Goal: Task Accomplishment & Management: Manage account settings

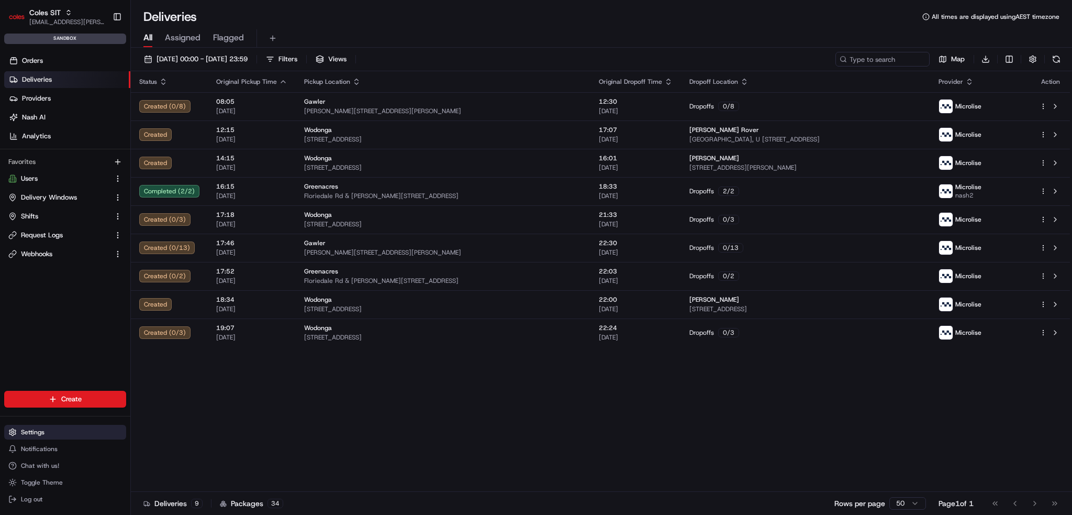
click at [22, 427] on button "Settings" at bounding box center [65, 432] width 122 height 15
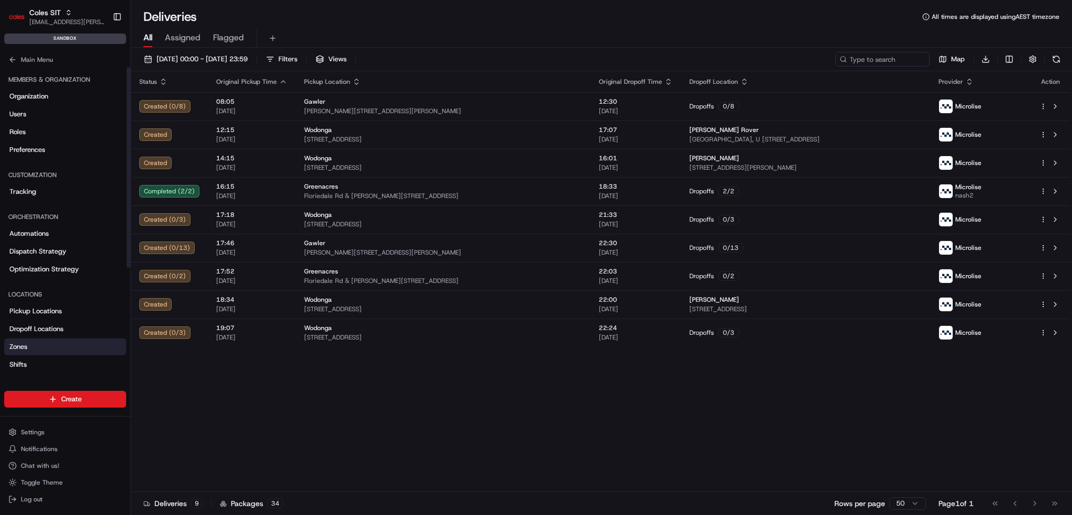
click at [37, 345] on link "Zones" at bounding box center [65, 346] width 122 height 17
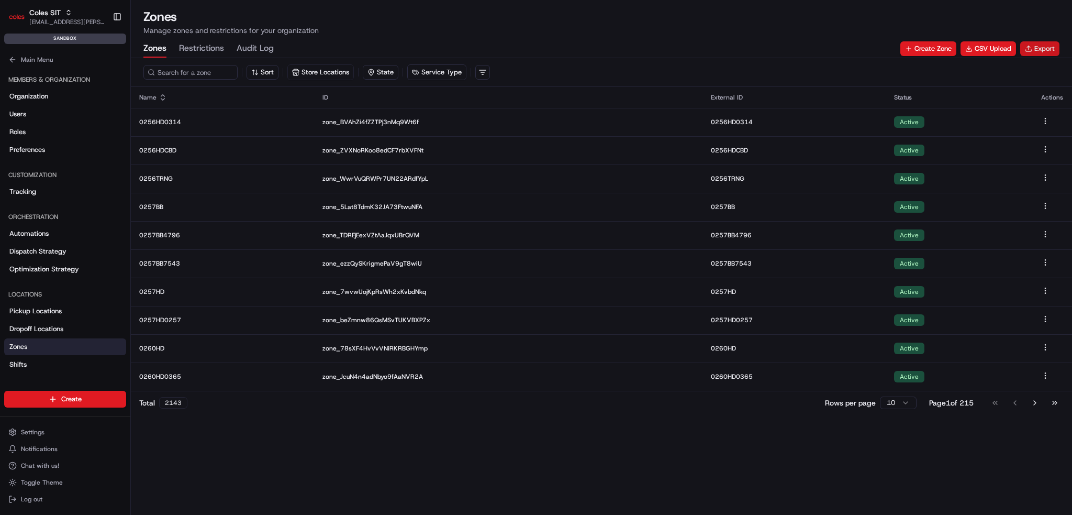
click at [1052, 55] on button "Export" at bounding box center [1040, 48] width 39 height 15
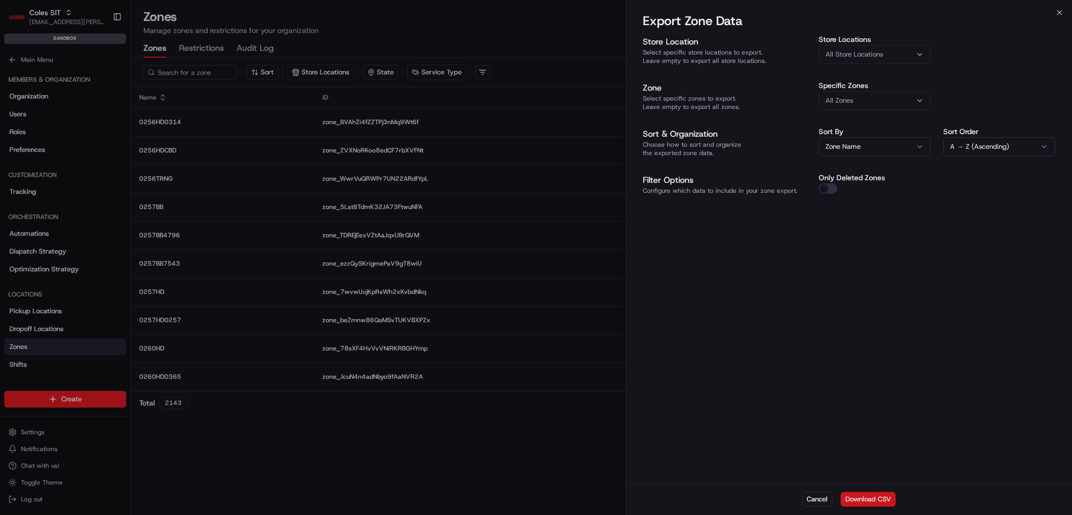
click at [868, 498] on button "Download CSV" at bounding box center [868, 499] width 55 height 15
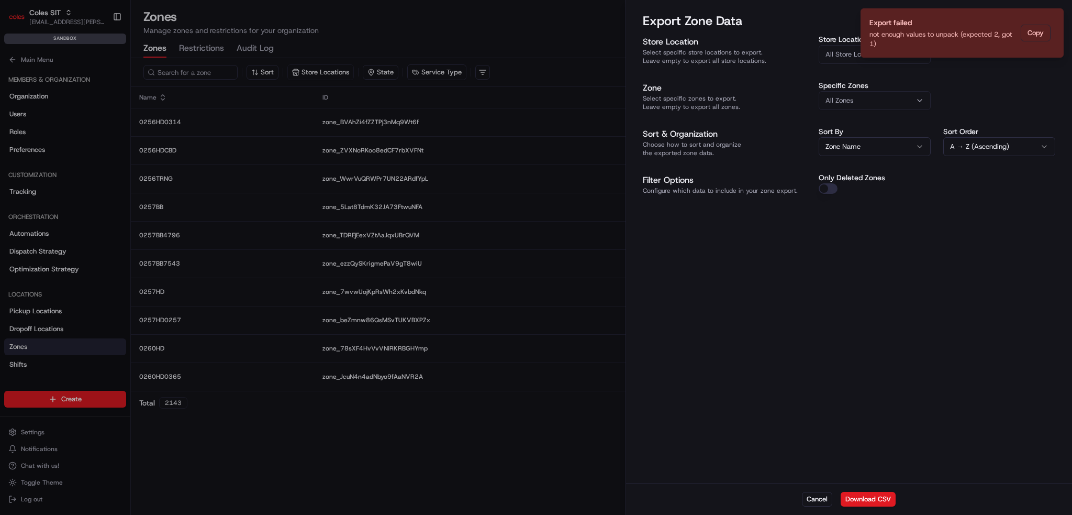
drag, startPoint x: 826, startPoint y: 495, endPoint x: 816, endPoint y: 512, distance: 19.8
click at [826, 495] on button "Cancel" at bounding box center [817, 499] width 30 height 15
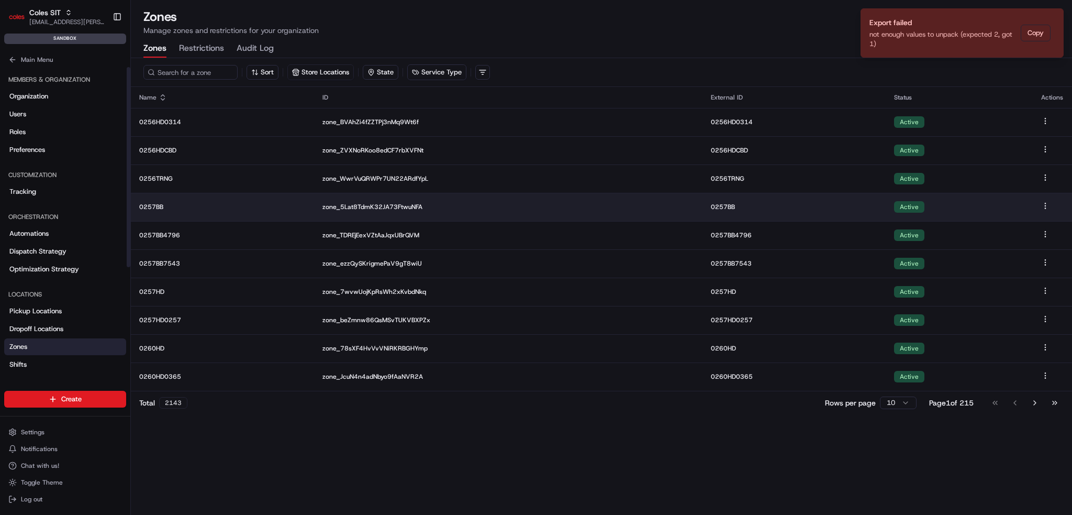
drag, startPoint x: 342, startPoint y: 459, endPoint x: 694, endPoint y: 200, distance: 436.6
click at [346, 458] on div "Sort Store Locations State Service Type Name ID External ID Status Actions 0256…" at bounding box center [601, 286] width 941 height 457
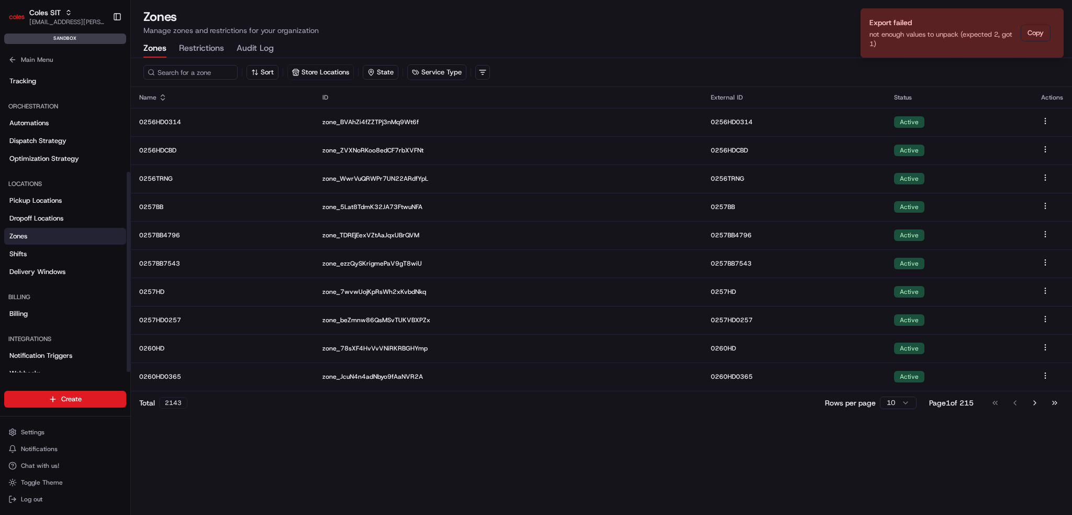
scroll to position [159, 0]
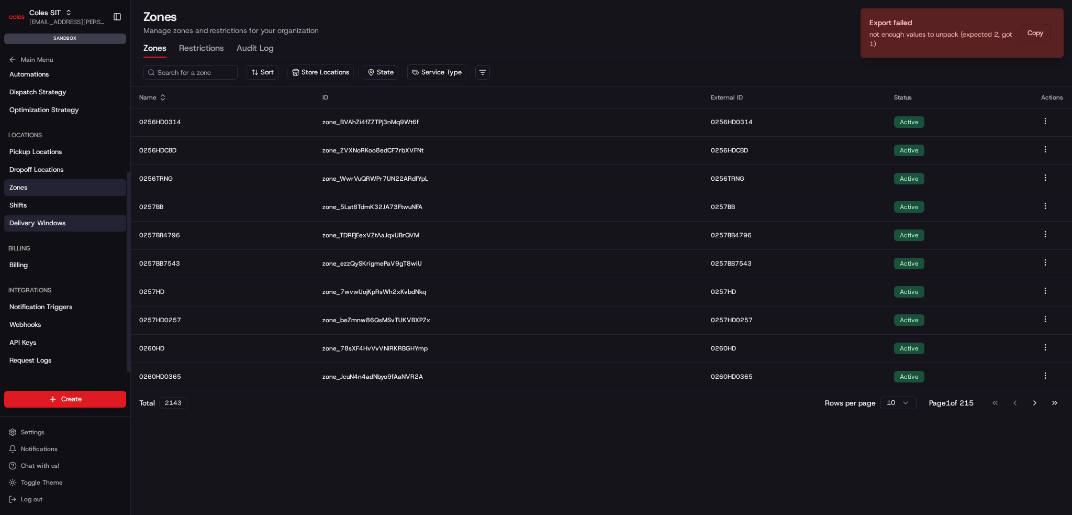
click at [45, 224] on span "Delivery Windows" at bounding box center [37, 222] width 56 height 9
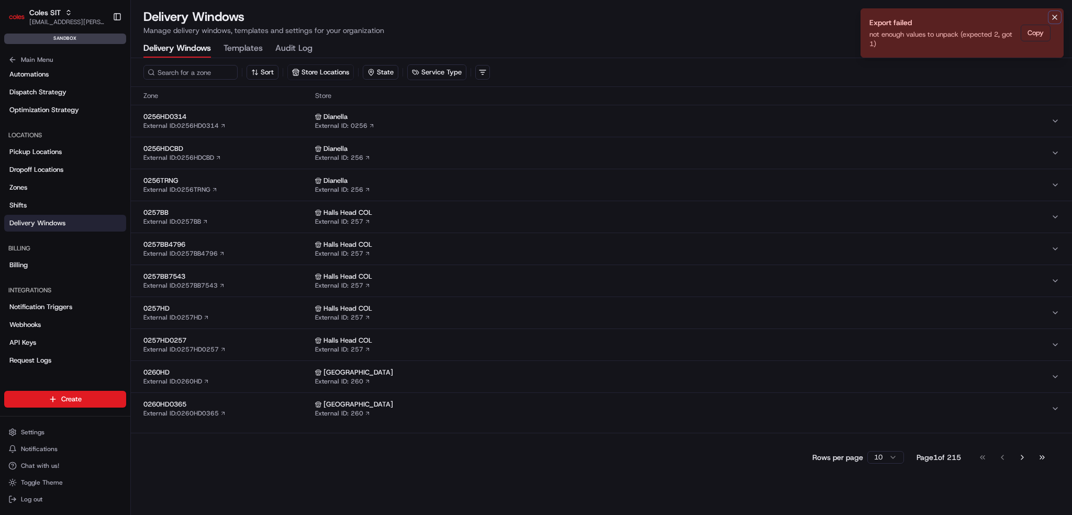
click at [1054, 18] on icon "Notifications (F8)" at bounding box center [1055, 17] width 4 height 4
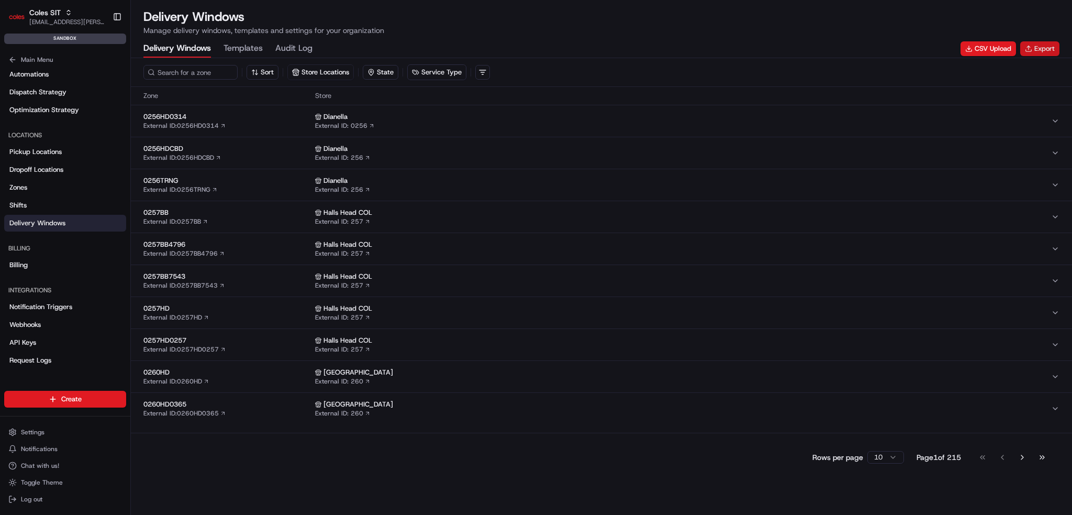
click at [1041, 49] on button "Export" at bounding box center [1040, 48] width 39 height 15
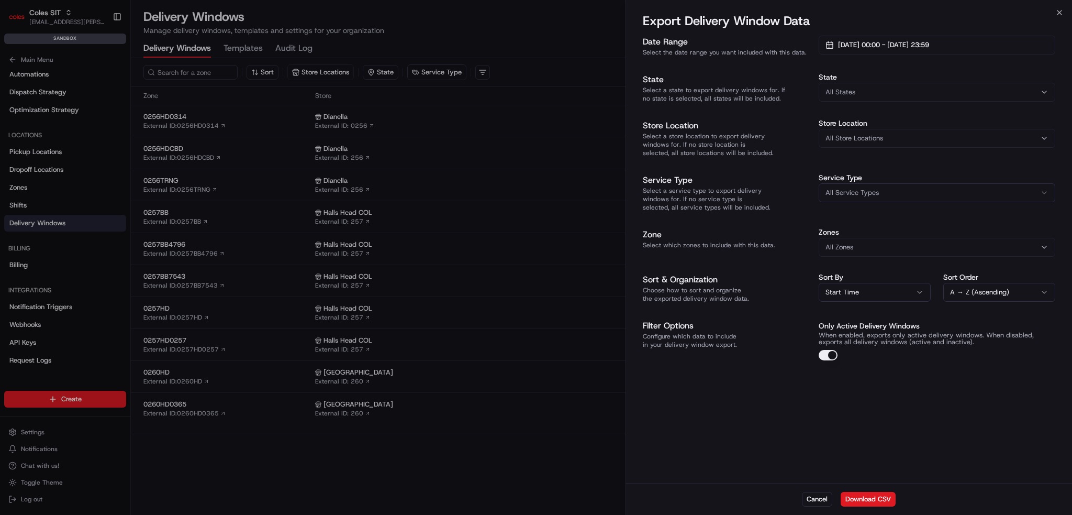
click at [866, 100] on button "All States" at bounding box center [937, 92] width 237 height 19
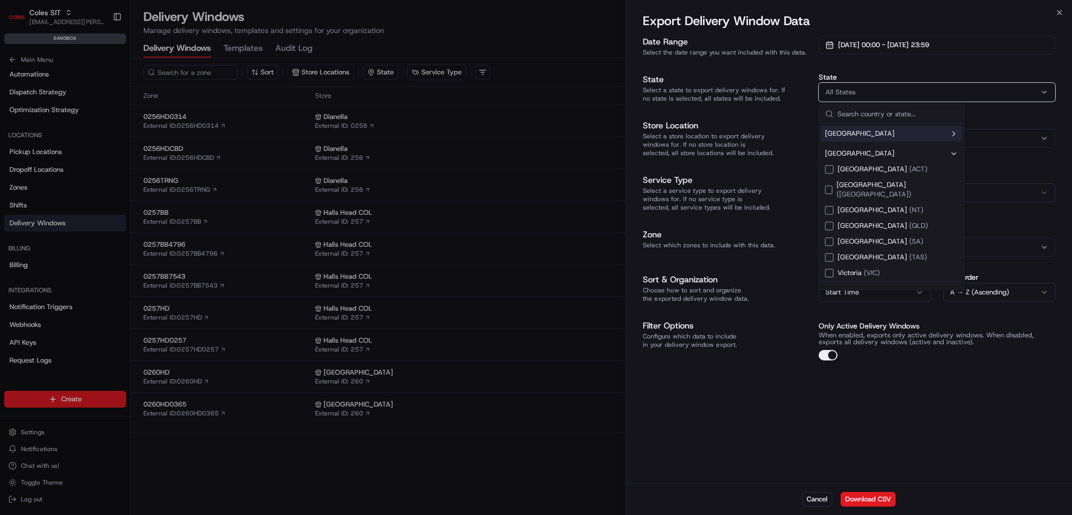
click at [867, 95] on div "All States" at bounding box center [937, 91] width 231 height 9
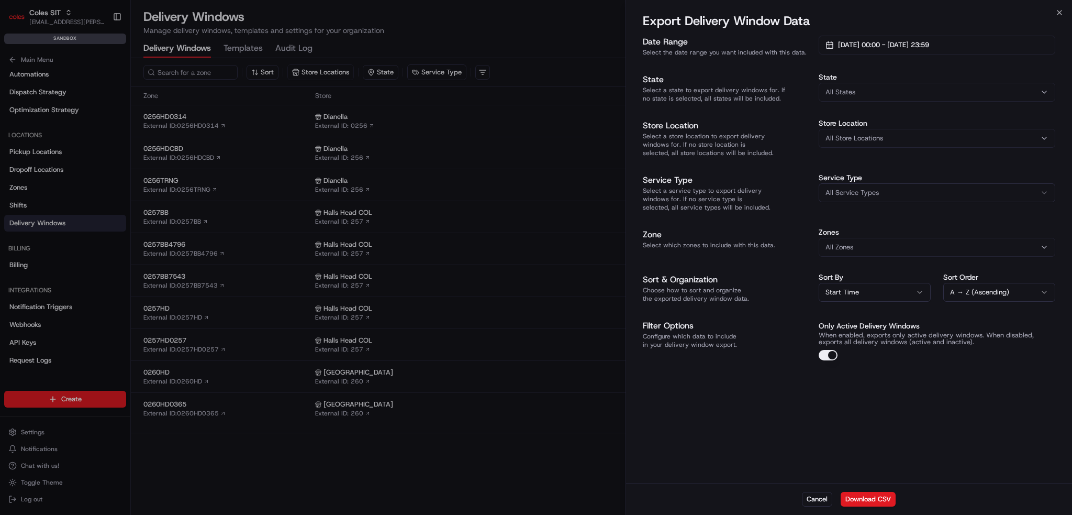
click at [901, 136] on div "All Store Locations" at bounding box center [937, 138] width 231 height 9
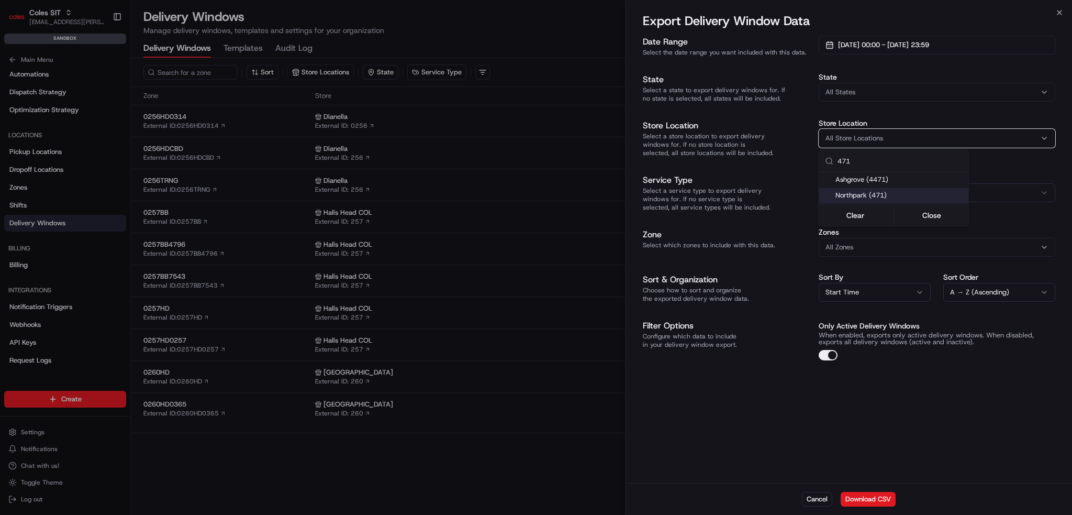
type input "471"
click at [855, 192] on span "Northpark (471)" at bounding box center [900, 195] width 129 height 9
click at [774, 181] on div at bounding box center [536, 257] width 1072 height 515
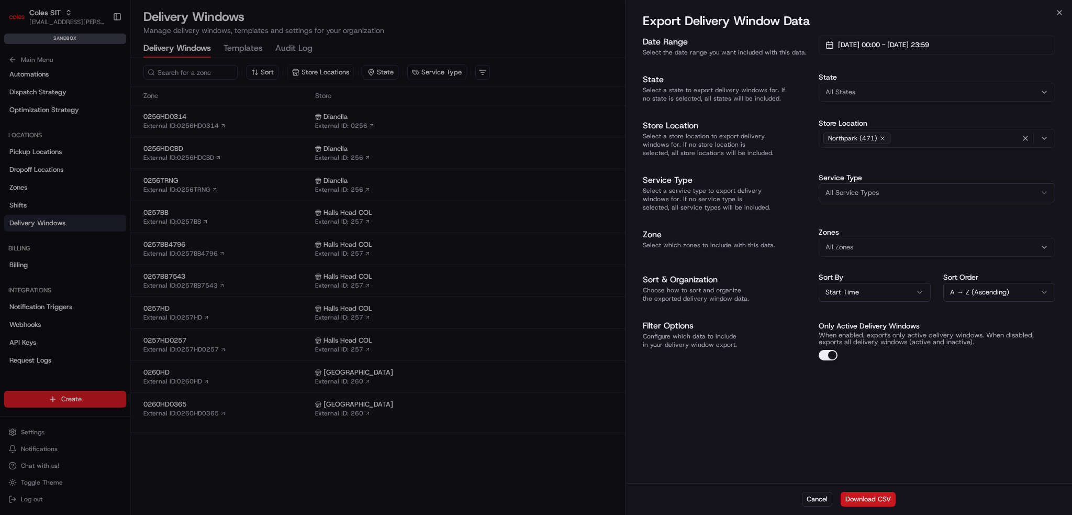
click at [867, 496] on button "Download CSV" at bounding box center [868, 499] width 55 height 15
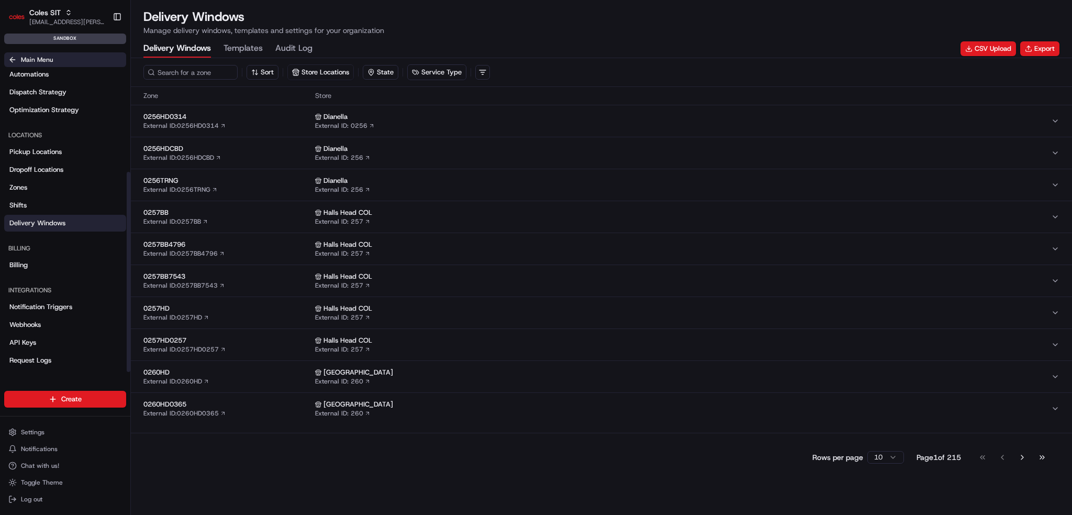
click at [36, 57] on span "Main Menu" at bounding box center [37, 60] width 32 height 8
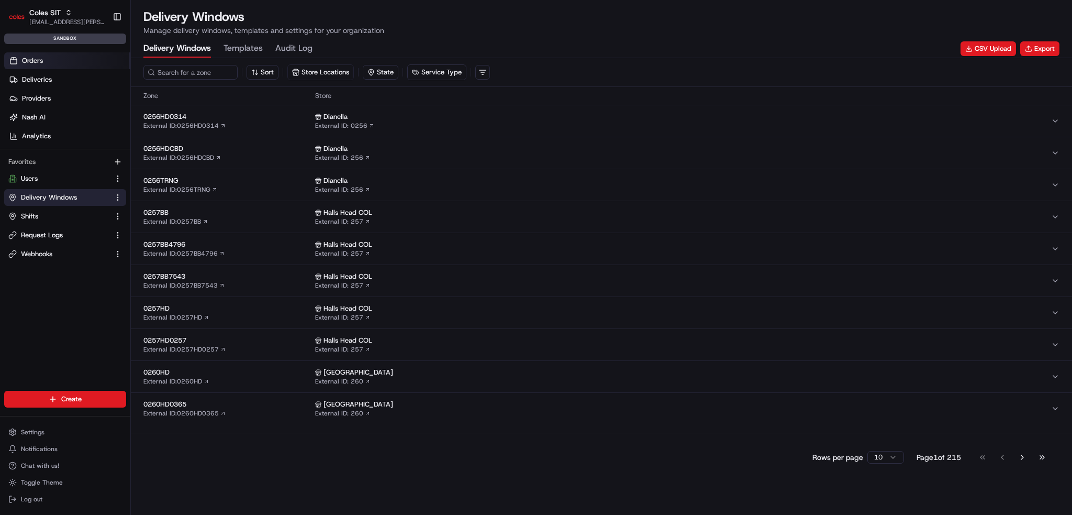
click at [45, 63] on link "Orders" at bounding box center [67, 60] width 126 height 17
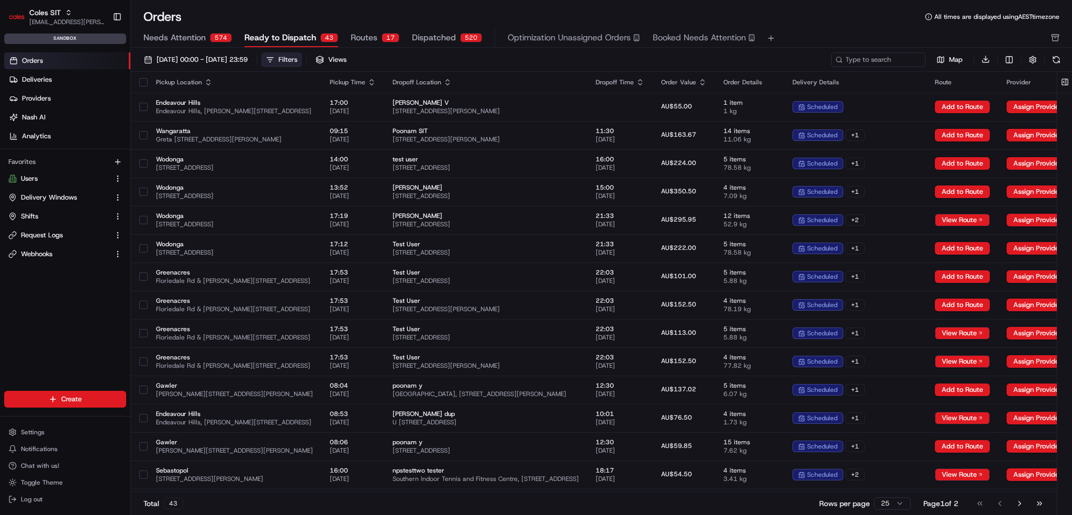
click at [302, 56] on button "Filters" at bounding box center [281, 59] width 41 height 15
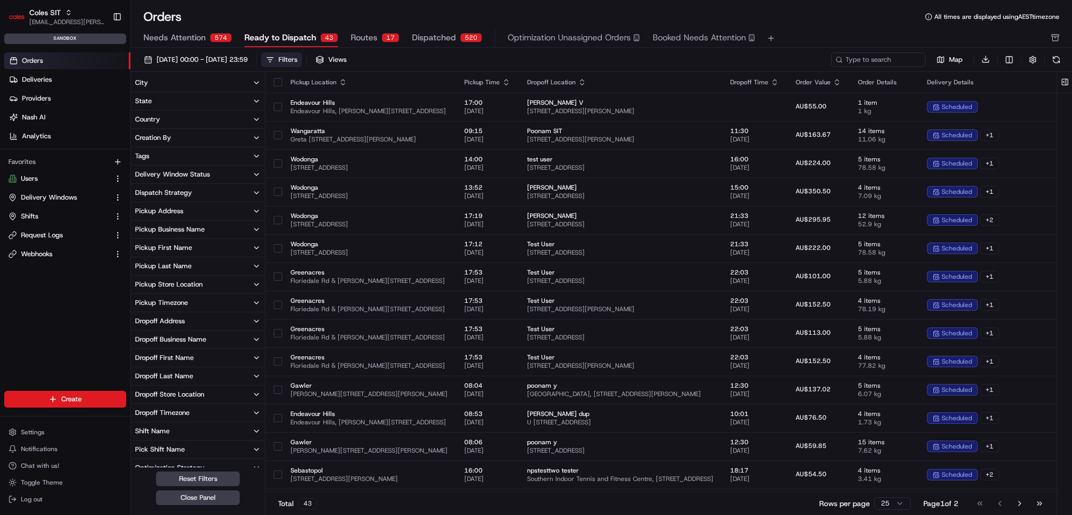
click at [191, 281] on div "Pickup Store Location" at bounding box center [169, 284] width 68 height 9
click at [191, 299] on input at bounding box center [204, 302] width 117 height 15
click at [160, 396] on label "Northpark" at bounding box center [160, 395] width 29 height 8
click at [141, 396] on button "Northpark" at bounding box center [137, 395] width 8 height 8
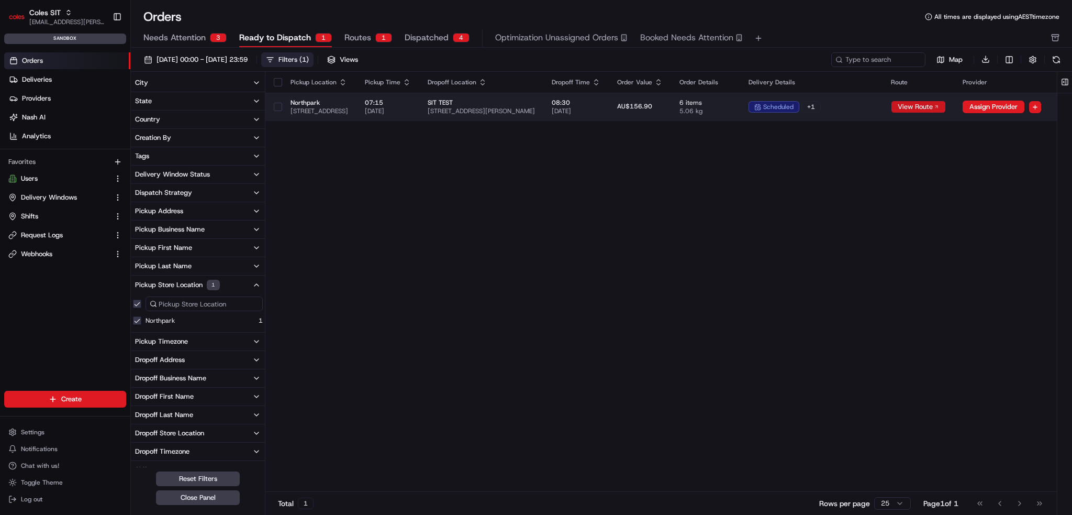
click at [946, 104] on button "View Route" at bounding box center [918, 107] width 55 height 13
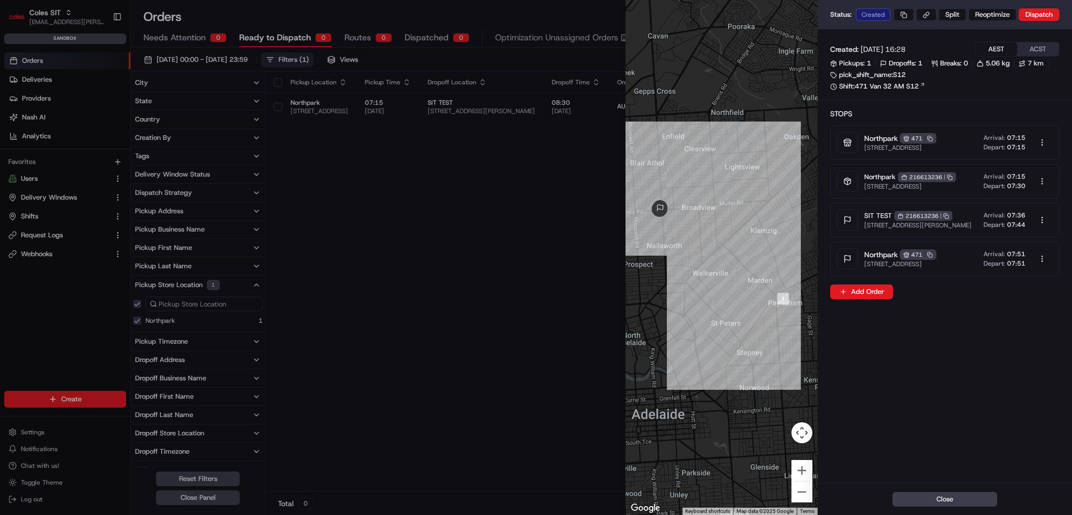
click at [899, 74] on div "pick_shift_name:S12" at bounding box center [867, 74] width 75 height 9
click at [1018, 181] on span "07:15" at bounding box center [1016, 176] width 18 height 8
click at [1042, 190] on body "Coles SIT [EMAIL_ADDRESS][PERSON_NAME][PERSON_NAME][DOMAIN_NAME] Toggle Sidebar…" at bounding box center [536, 257] width 1072 height 515
click at [1042, 190] on div at bounding box center [536, 257] width 1072 height 515
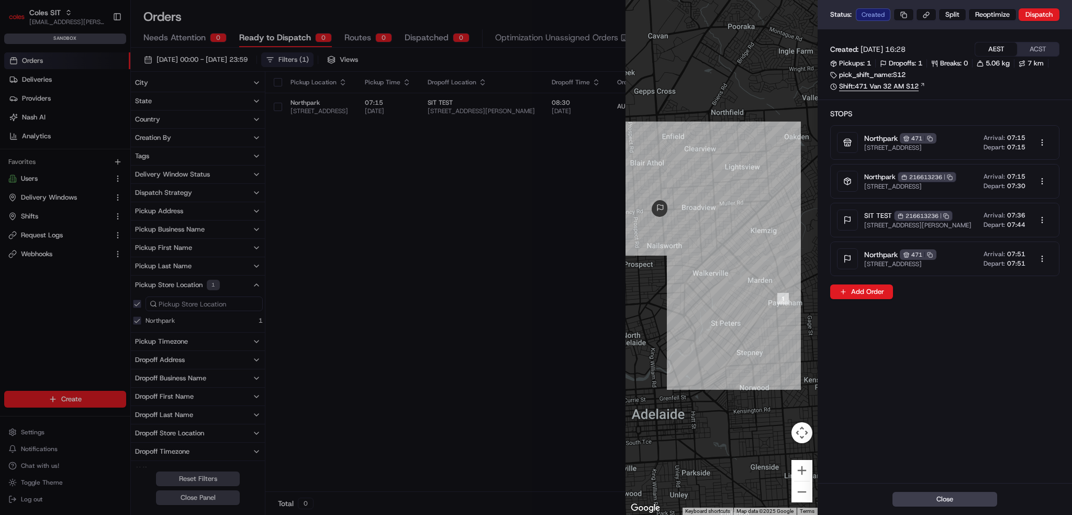
click at [1027, 90] on link "Shift: 471 Van 32 AM S12" at bounding box center [944, 86] width 229 height 9
click at [1040, 236] on body "Coles SIT [EMAIL_ADDRESS][PERSON_NAME][PERSON_NAME][DOMAIN_NAME] Toggle Sidebar…" at bounding box center [536, 257] width 1072 height 515
click at [1032, 258] on div "Edit" at bounding box center [1039, 258] width 62 height 16
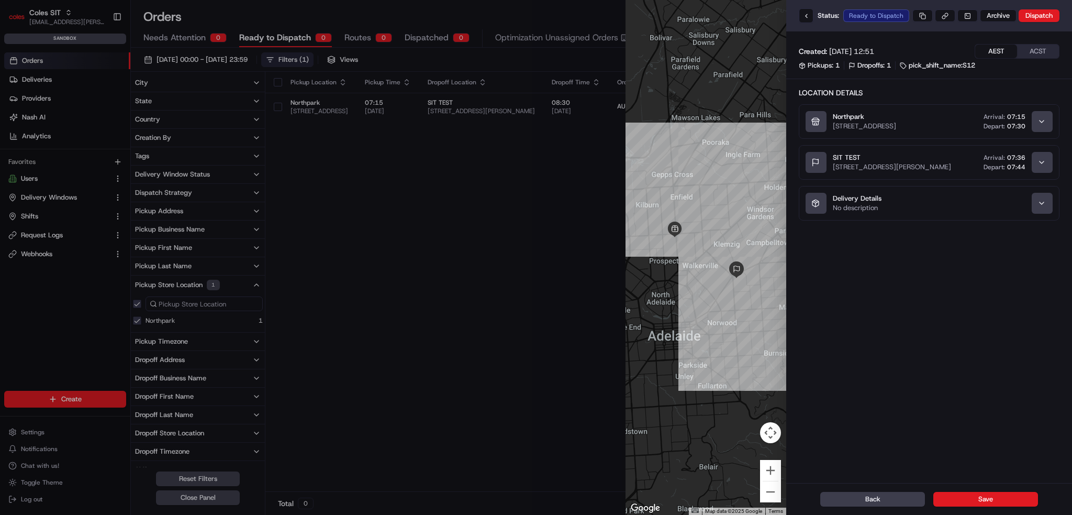
click at [1039, 167] on icon "button" at bounding box center [1042, 162] width 8 height 8
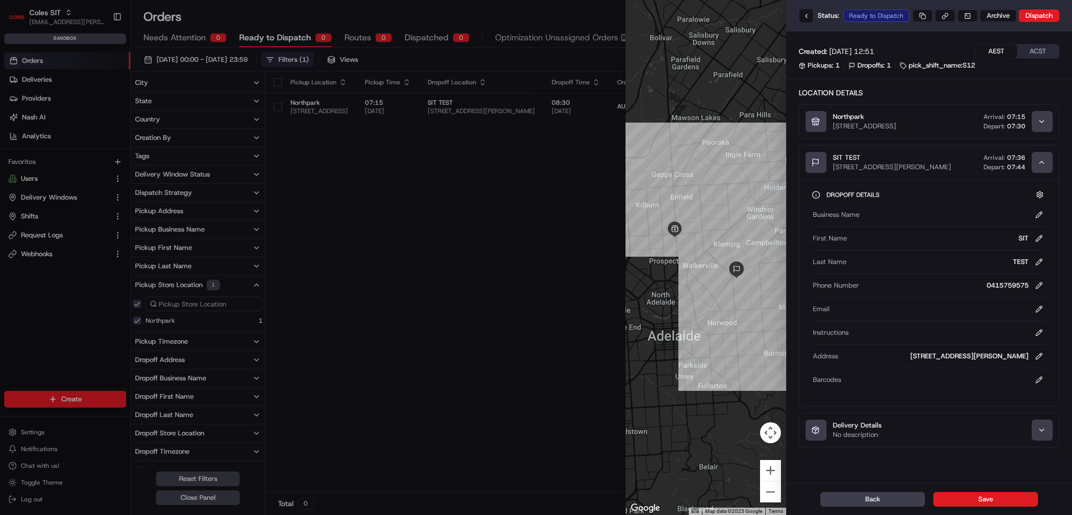
click at [1048, 172] on div "button" at bounding box center [1042, 162] width 21 height 21
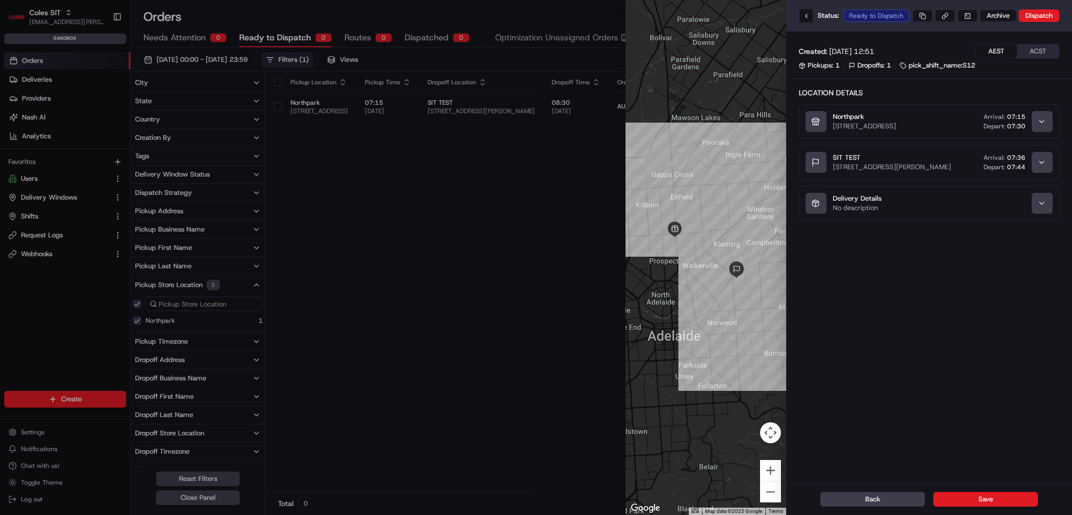
click at [1042, 206] on icon "button" at bounding box center [1042, 203] width 8 height 8
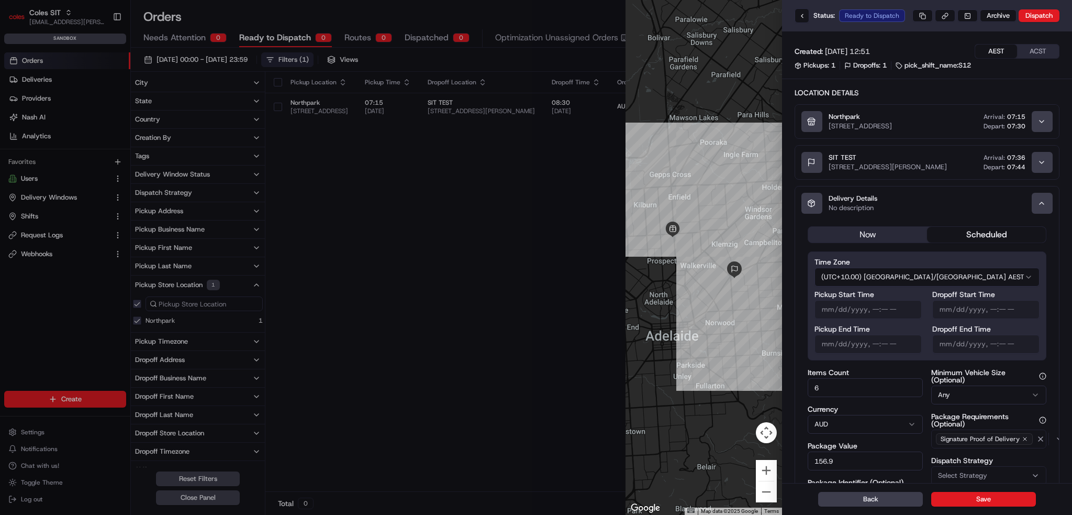
click at [1010, 278] on button "(UTC+10.00) [GEOGRAPHIC_DATA]/[GEOGRAPHIC_DATA] AEST" at bounding box center [927, 277] width 225 height 19
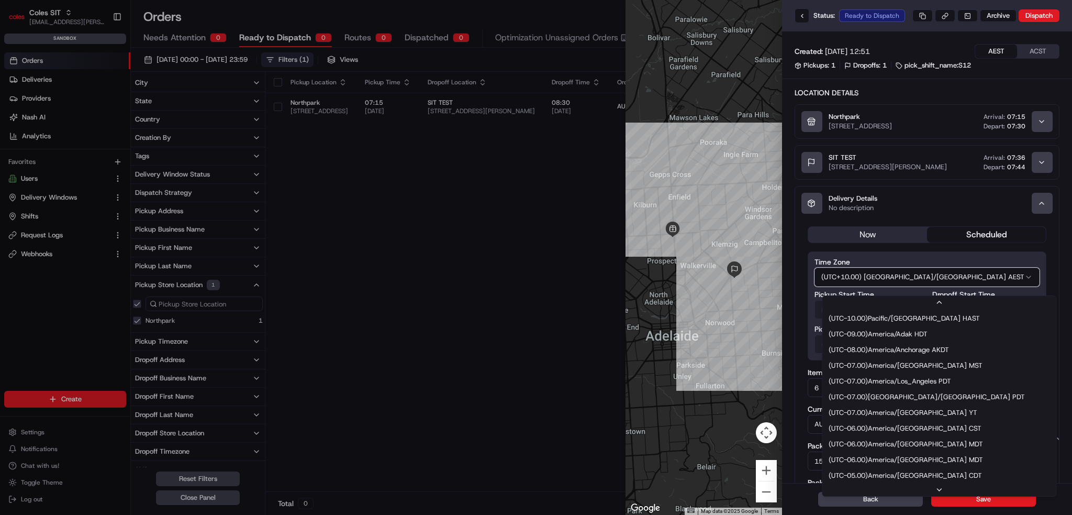
click at [974, 281] on button "(UTC+10.00) [GEOGRAPHIC_DATA]/[GEOGRAPHIC_DATA] AEST" at bounding box center [927, 277] width 225 height 19
click at [1019, 281] on button "(UTC+10.00) [GEOGRAPHIC_DATA]/[GEOGRAPHIC_DATA] AEST" at bounding box center [927, 277] width 225 height 19
drag, startPoint x: 993, startPoint y: 253, endPoint x: 995, endPoint y: 262, distance: 9.3
click at [993, 255] on div "now scheduled Time Zone (UTC+10.00) [GEOGRAPHIC_DATA]/[GEOGRAPHIC_DATA] AEST ( …" at bounding box center [927, 462] width 264 height 484
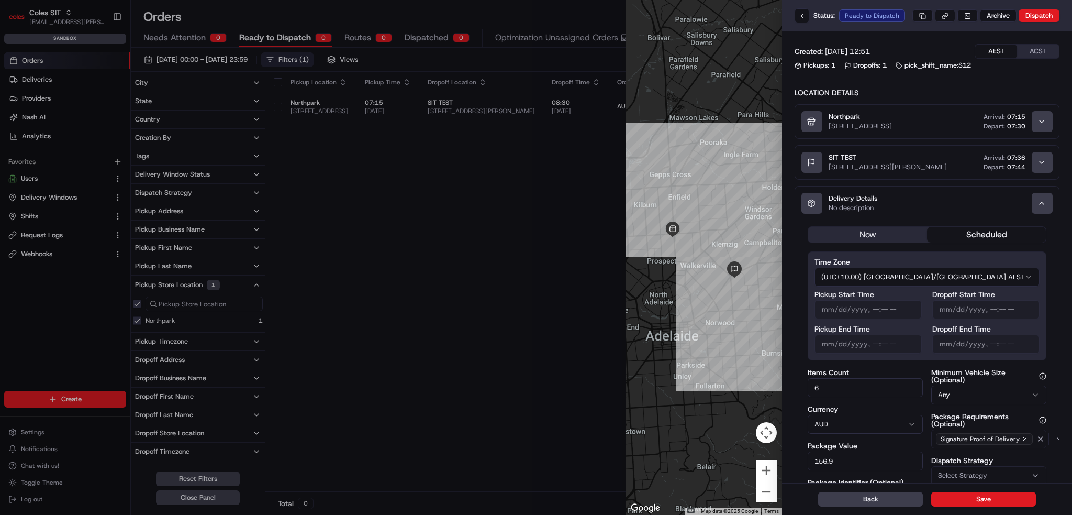
click at [1041, 52] on button "ACST" at bounding box center [1038, 52] width 42 height 14
type input "[DATE]T06:45"
type input "[DATE]T07:00"
type input "[DATE]T06:00"
type input "[DATE]T08:00"
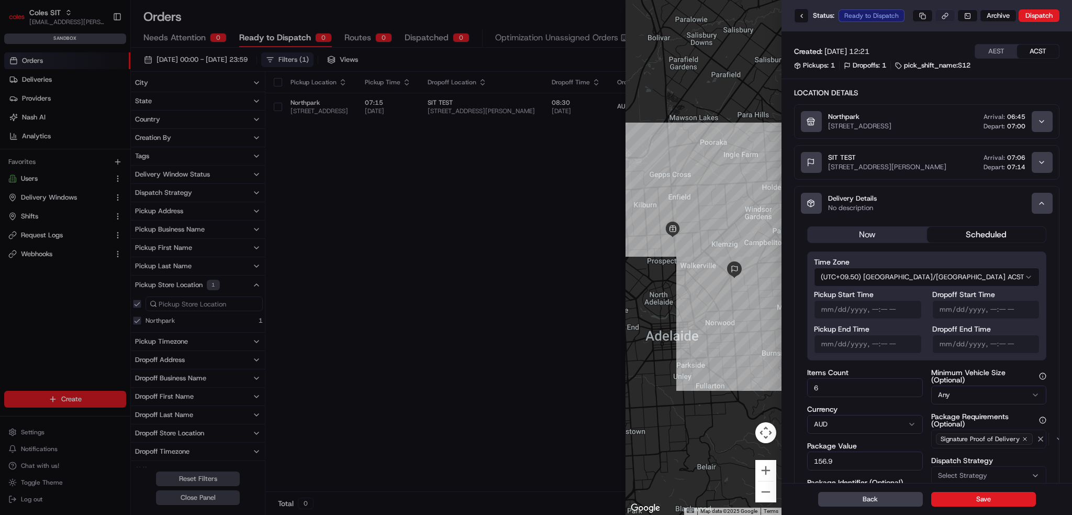
click at [942, 14] on button at bounding box center [945, 15] width 20 height 13
click at [52, 295] on div at bounding box center [536, 257] width 1072 height 515
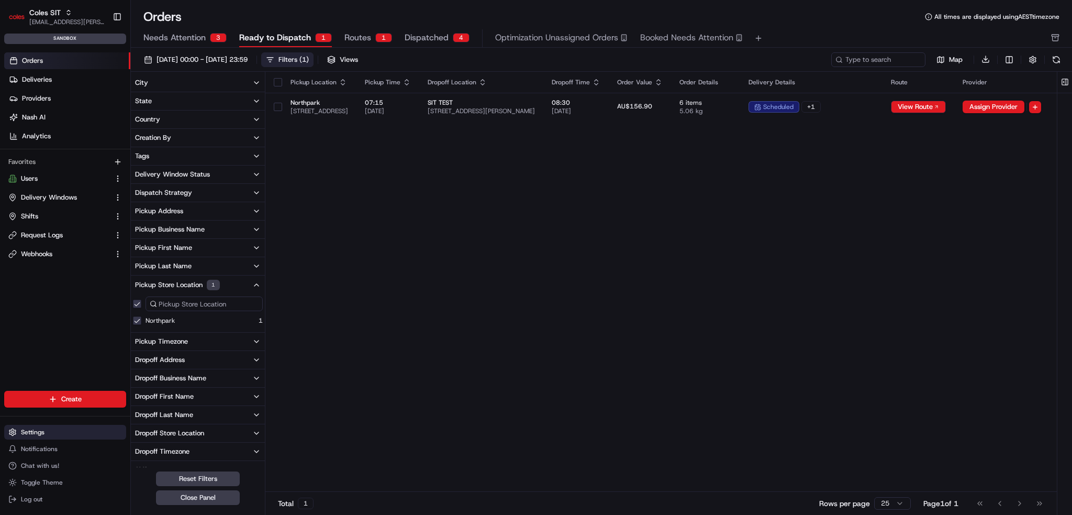
click at [29, 430] on span "Settings" at bounding box center [33, 432] width 24 height 8
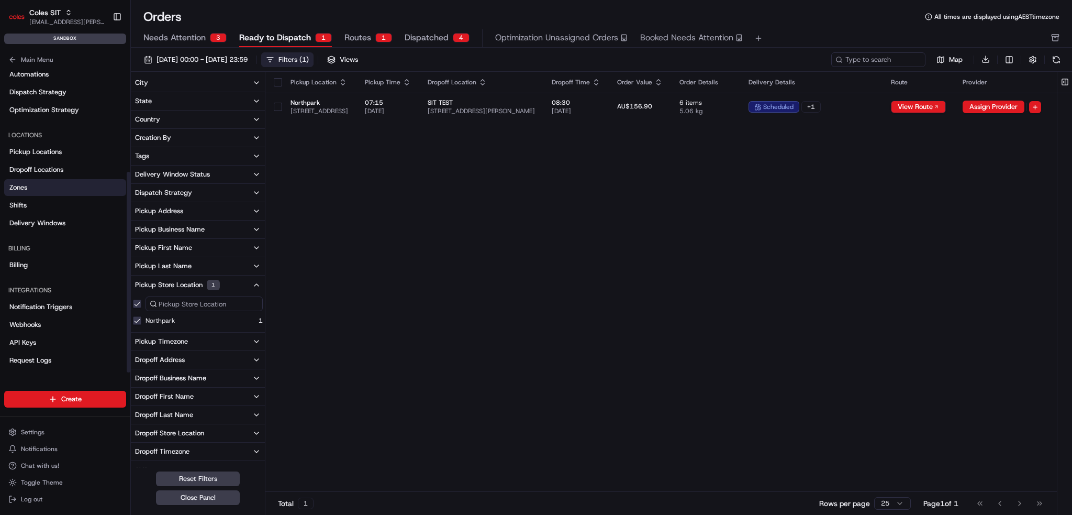
click at [38, 180] on link "Zones" at bounding box center [65, 187] width 122 height 17
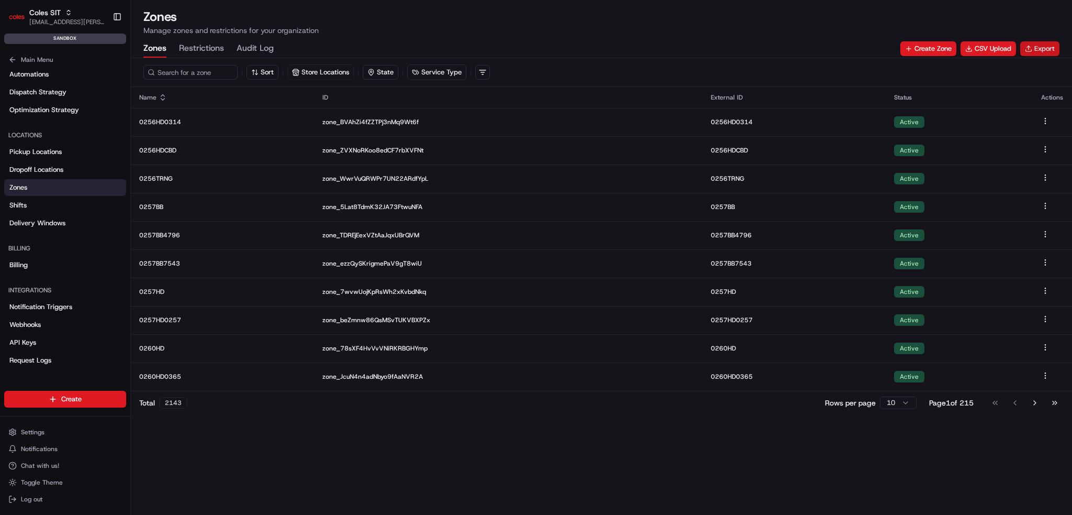
click at [1054, 52] on button "Export" at bounding box center [1040, 48] width 39 height 15
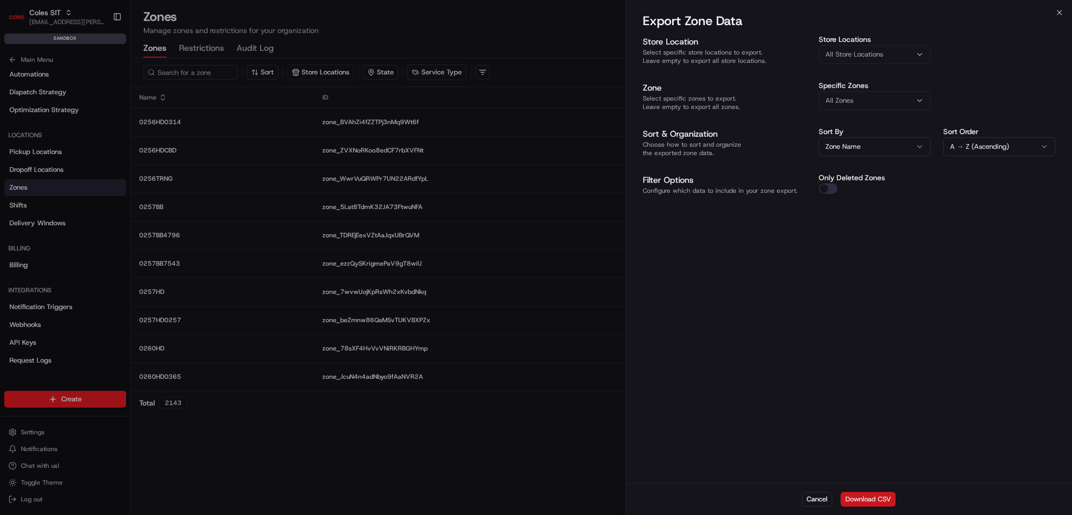
click at [868, 492] on div "Cancel Download CSV" at bounding box center [849, 499] width 446 height 32
click at [863, 499] on button "Download CSV" at bounding box center [868, 499] width 55 height 15
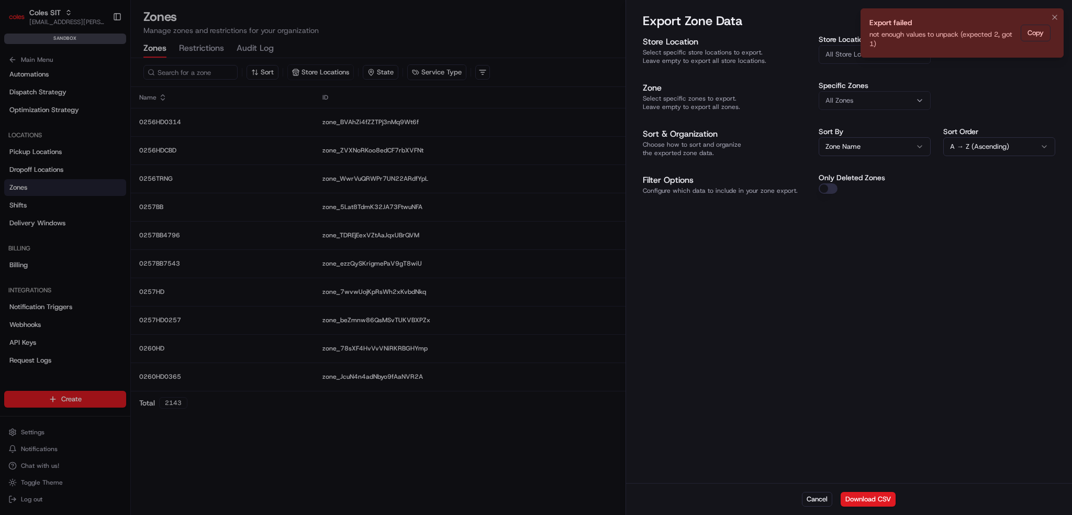
drag, startPoint x: 864, startPoint y: 23, endPoint x: 807, endPoint y: 42, distance: 60.8
click at [861, 42] on li "Export failed not enough values to unpack (expected 2, got 1) Copy" at bounding box center [962, 32] width 203 height 49
click at [1020, 255] on div "Store Location Select specific store locations to export. Leave empty to export…" at bounding box center [849, 258] width 446 height 449
drag, startPoint x: 844, startPoint y: 295, endPoint x: 833, endPoint y: 284, distance: 15.2
click at [843, 294] on div "Store Location Select specific store locations to export. Leave empty to export…" at bounding box center [849, 258] width 446 height 449
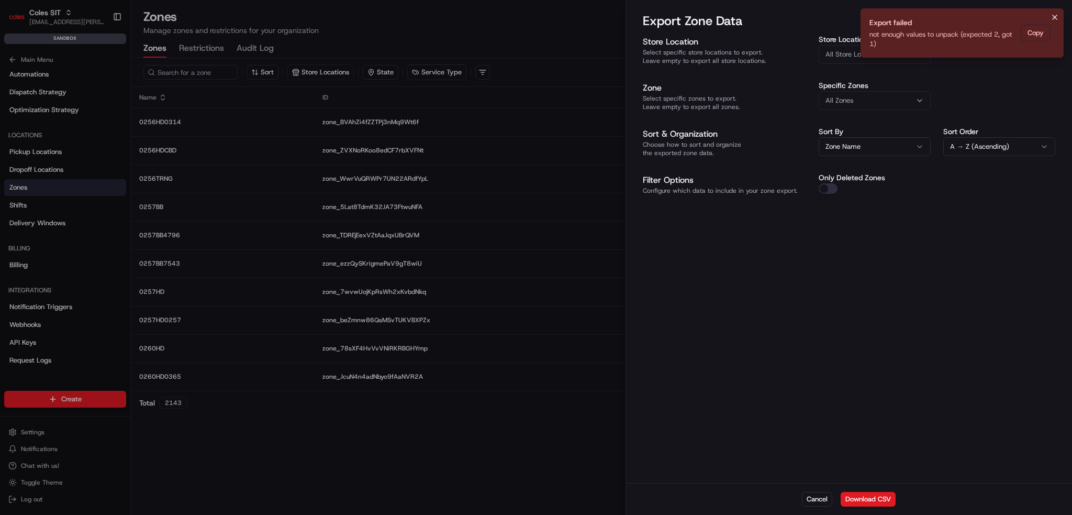
click at [1059, 20] on icon "Notifications (F8)" at bounding box center [1055, 17] width 8 height 8
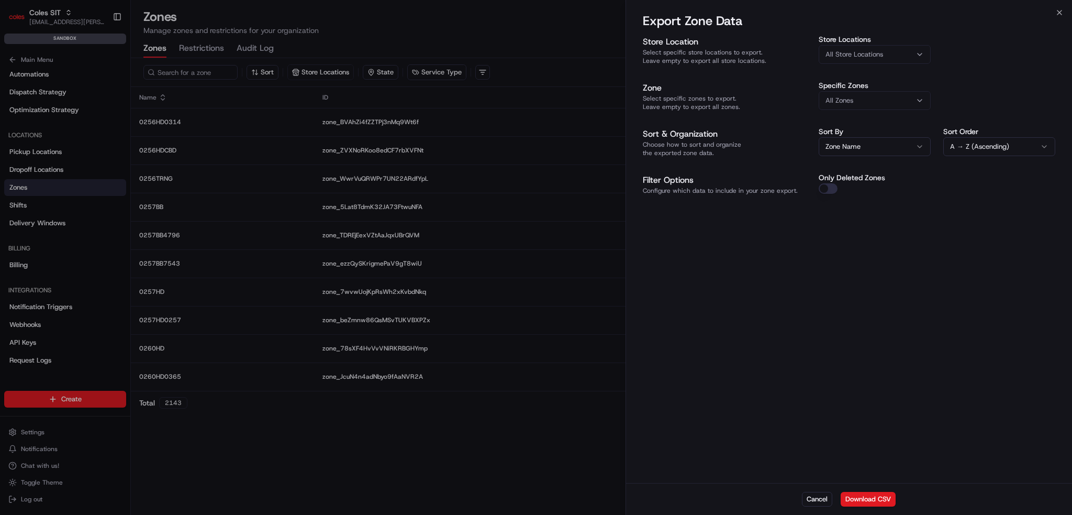
click at [897, 59] on button "All Store Locations" at bounding box center [875, 54] width 112 height 19
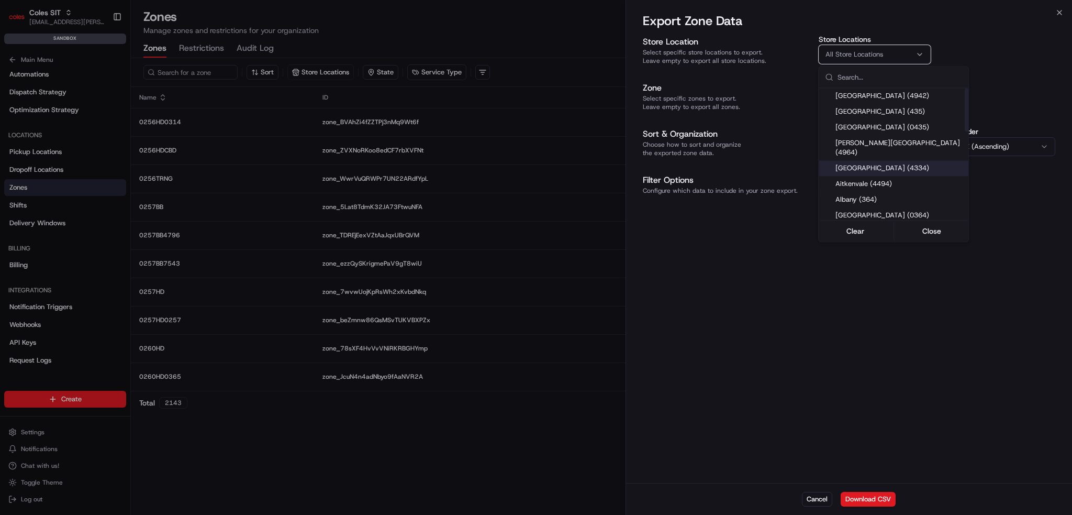
click at [693, 125] on div at bounding box center [536, 257] width 1072 height 515
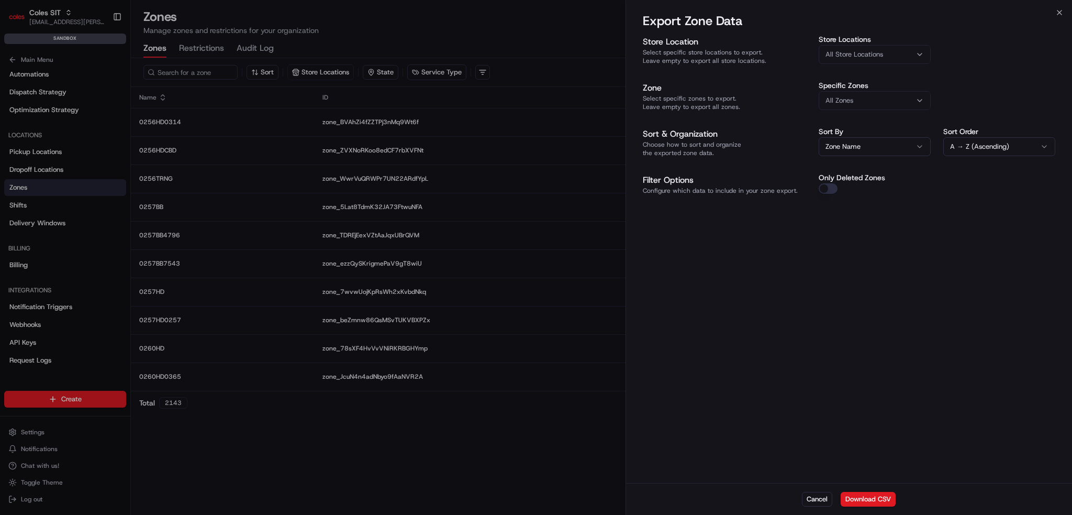
click at [869, 88] on label "Specific Zones" at bounding box center [875, 85] width 112 height 7
click at [869, 94] on button "All Zones" at bounding box center [875, 100] width 112 height 19
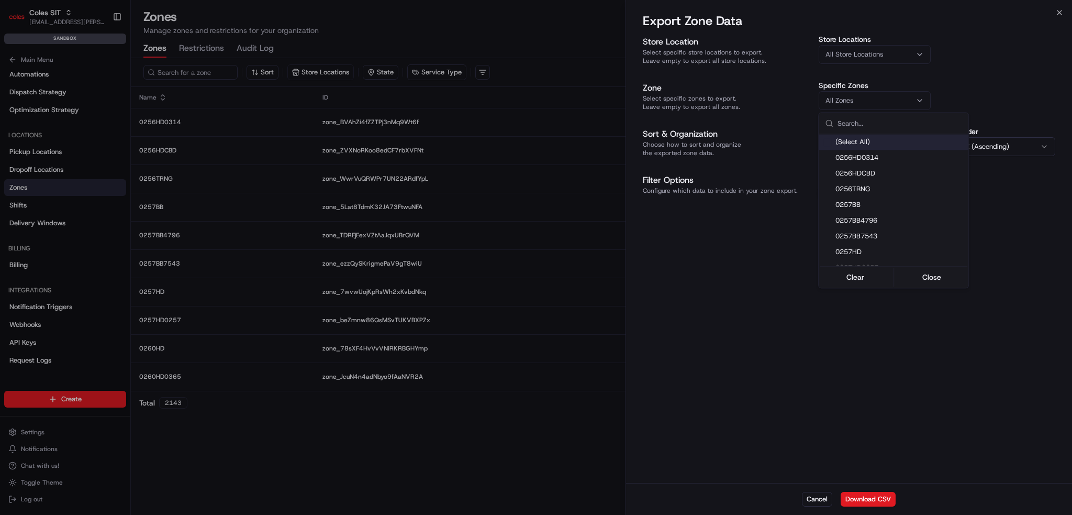
click at [869, 94] on div at bounding box center [536, 257] width 1072 height 515
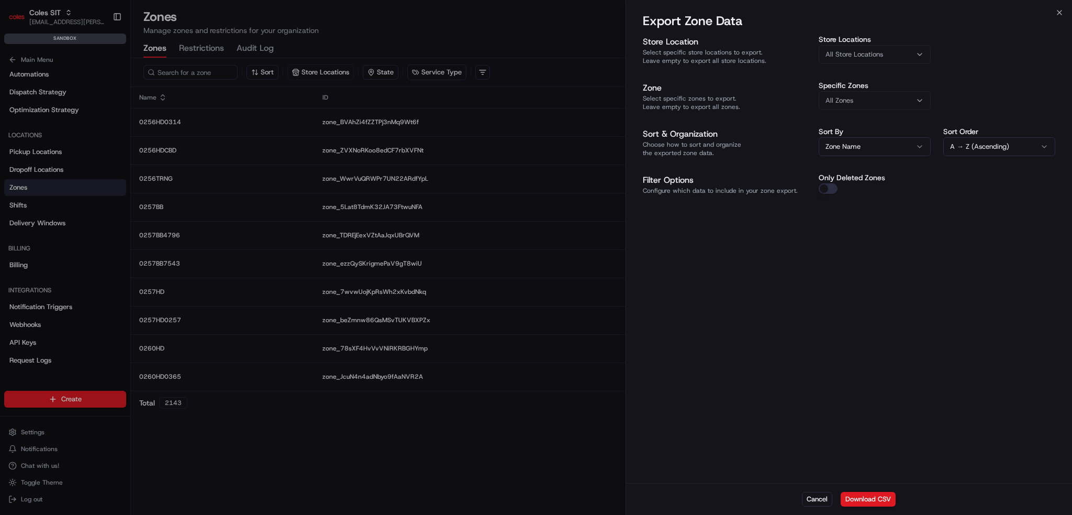
click at [889, 44] on div "Store Locations All Store Locations" at bounding box center [875, 50] width 112 height 28
click at [884, 53] on div "All Store Locations" at bounding box center [875, 54] width 107 height 9
type input "7698"
click at [883, 99] on span "Wodonga (7698)" at bounding box center [900, 95] width 129 height 9
click at [864, 279] on div at bounding box center [536, 257] width 1072 height 515
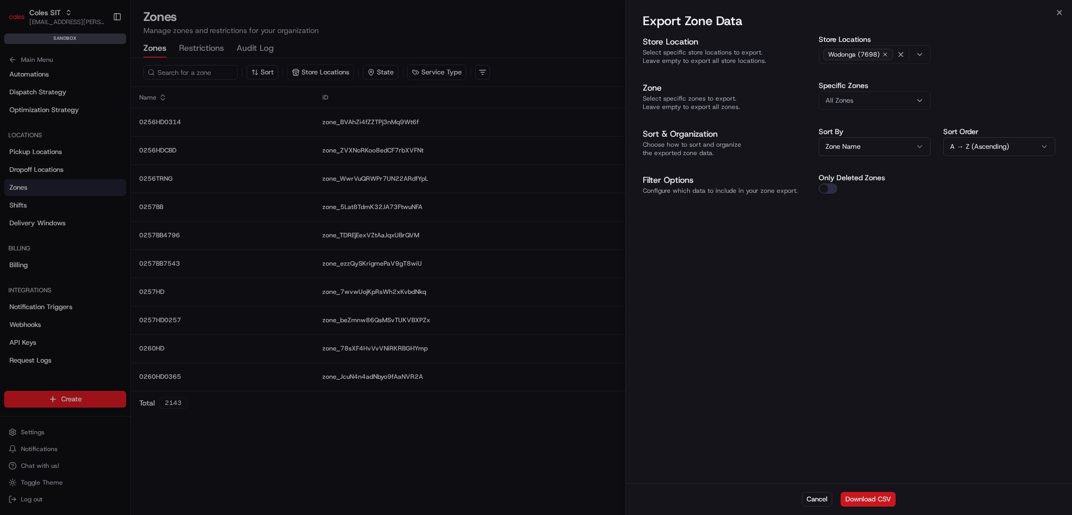
click at [872, 504] on button "Download CSV" at bounding box center [868, 499] width 55 height 15
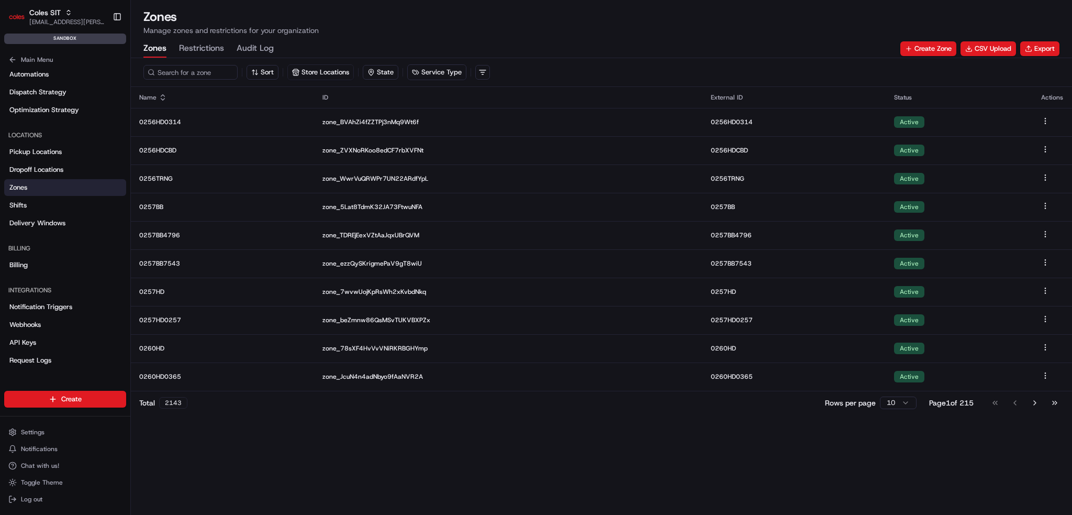
click at [786, 20] on h1 "Zones" at bounding box center [601, 16] width 916 height 17
click at [1042, 53] on button "Export" at bounding box center [1040, 48] width 39 height 15
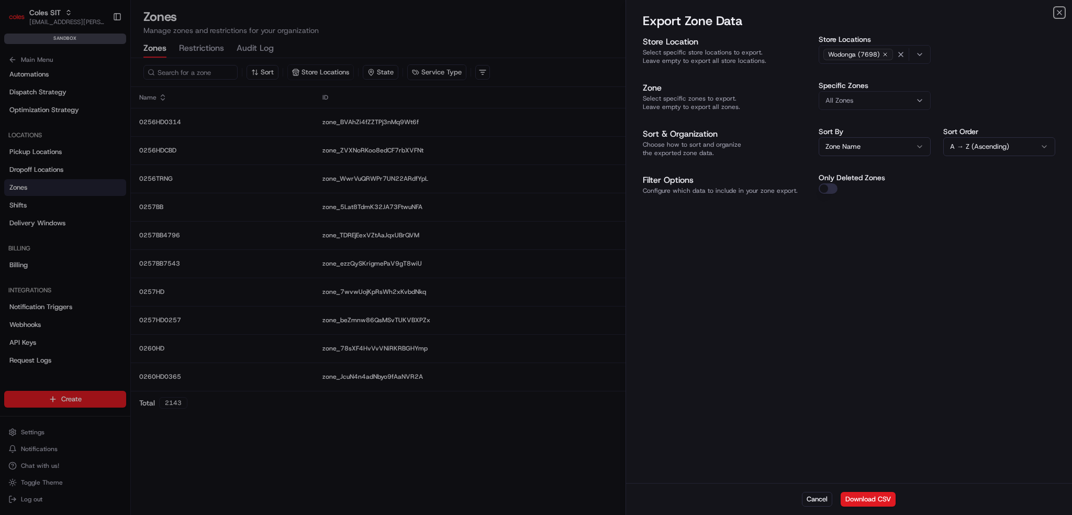
click at [896, 144] on button "Zone Name" at bounding box center [875, 146] width 112 height 19
click at [902, 52] on icon "button" at bounding box center [901, 54] width 8 height 8
click at [918, 92] on button "All Zones" at bounding box center [875, 100] width 112 height 19
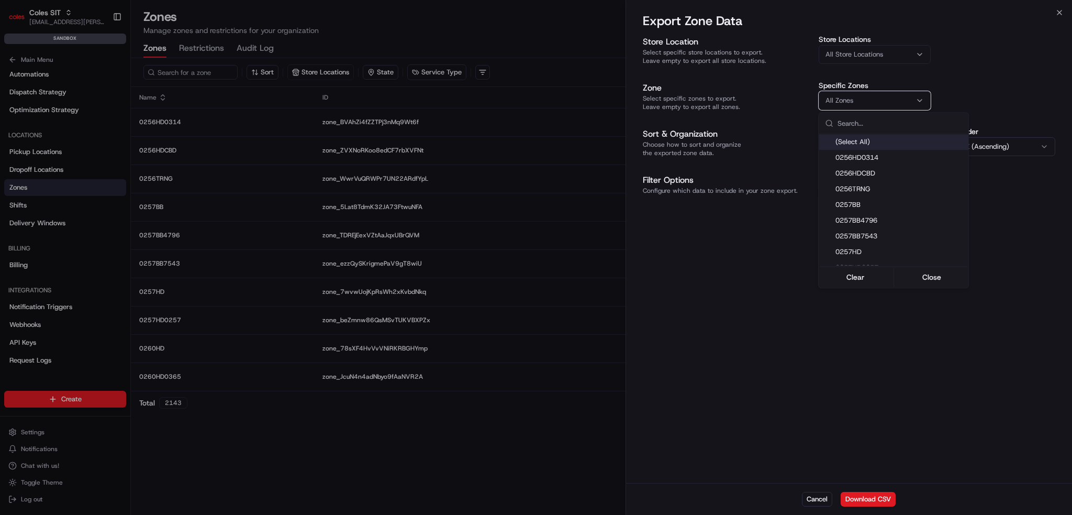
click at [919, 92] on div at bounding box center [536, 257] width 1072 height 515
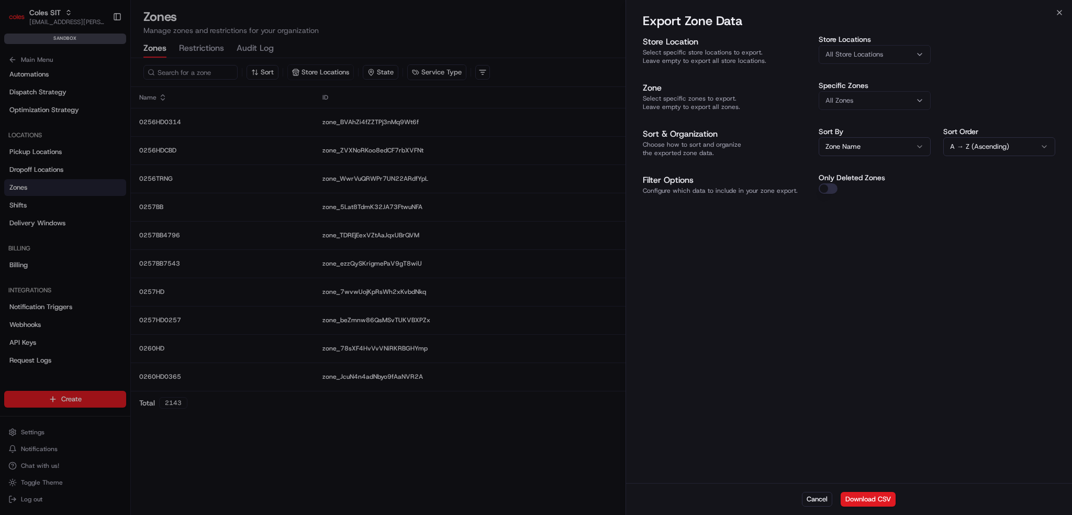
click at [810, 313] on div "Store Location Select specific store locations to export. Leave empty to export…" at bounding box center [849, 258] width 446 height 449
click at [816, 503] on button "Cancel" at bounding box center [817, 499] width 30 height 15
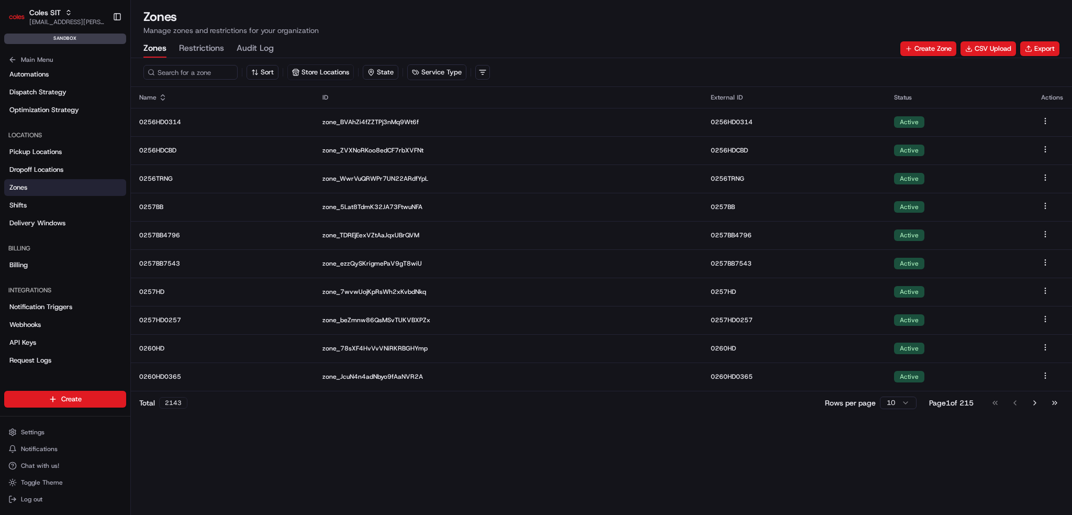
click at [791, 494] on div "Sort Store Locations State Service Type Name ID External ID Status Actions 0256…" at bounding box center [601, 286] width 941 height 457
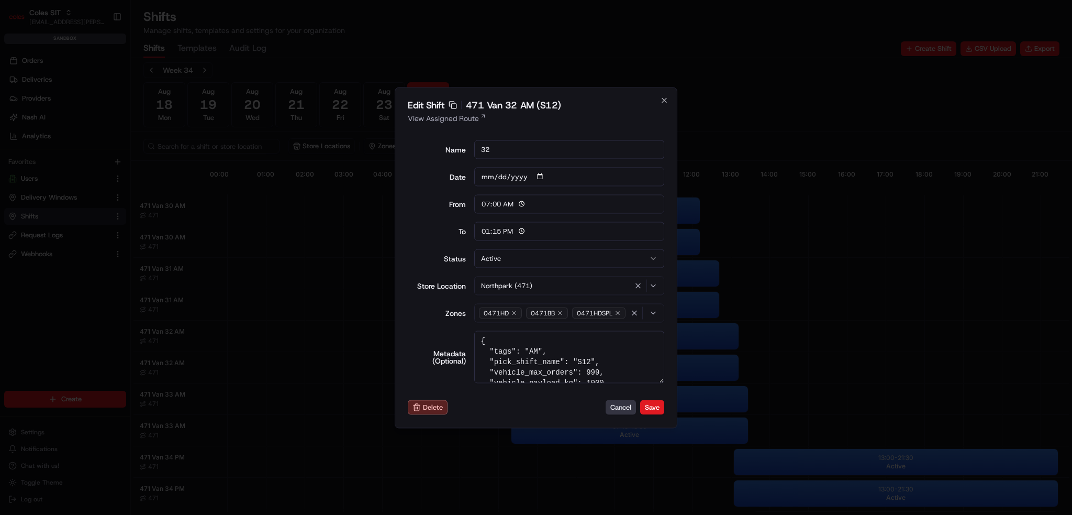
click at [619, 405] on button "Cancel" at bounding box center [621, 407] width 30 height 15
